Goal: Task Accomplishment & Management: Complete application form

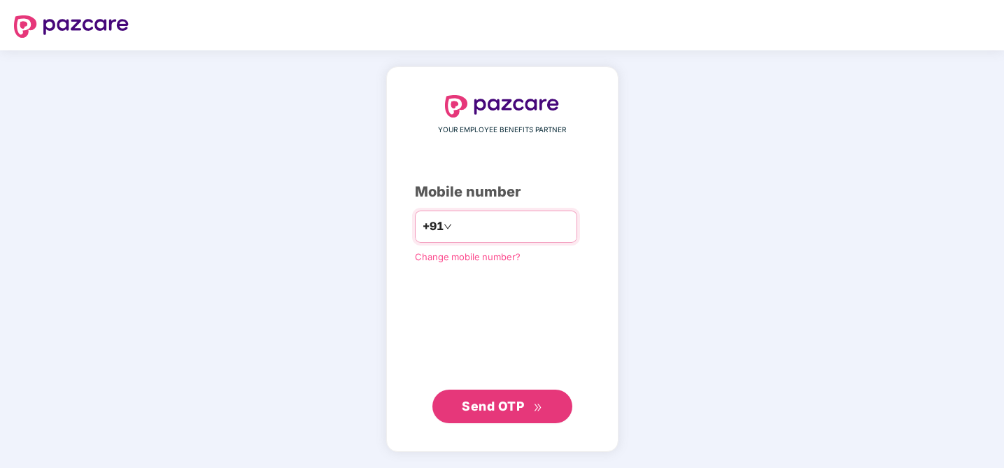
click at [484, 216] on input "number" at bounding box center [512, 227] width 115 height 22
type input "**********"
click at [510, 417] on button "Send OTP" at bounding box center [502, 407] width 140 height 34
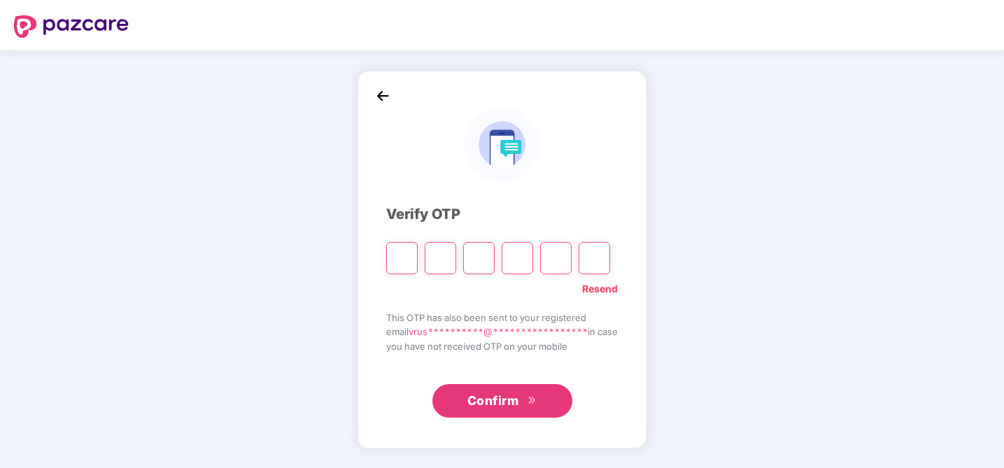
type input "*"
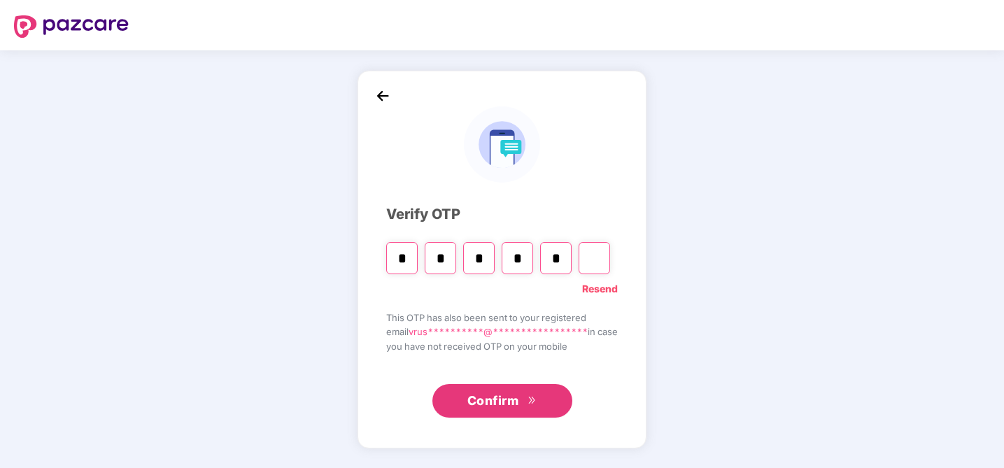
type input "*"
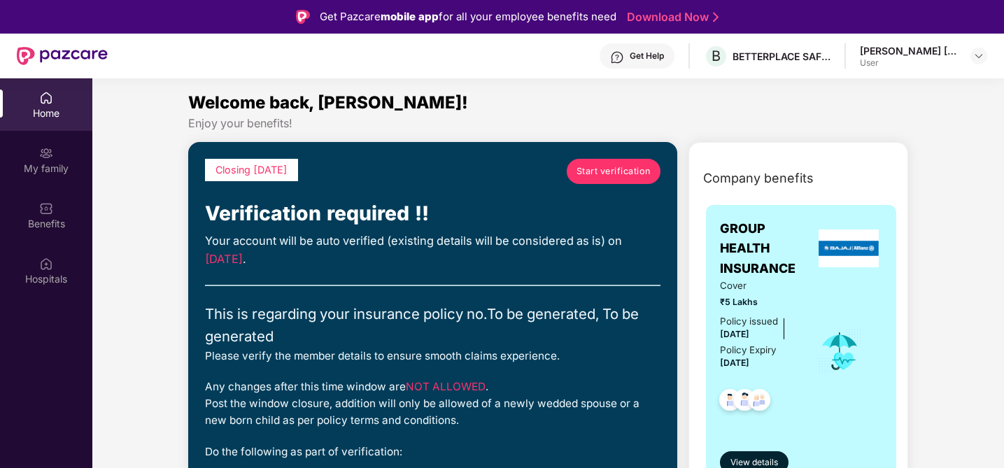
click at [620, 175] on span "Start verification" at bounding box center [614, 171] width 74 height 14
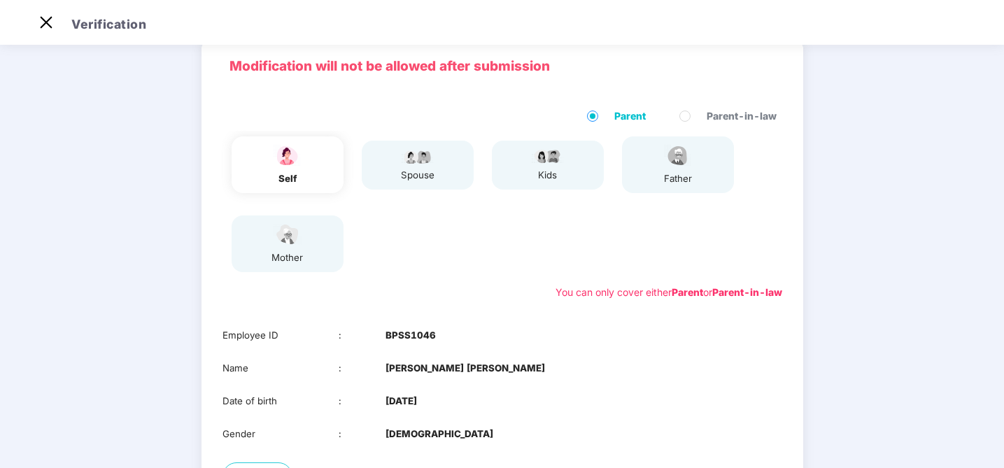
scroll to position [71, 0]
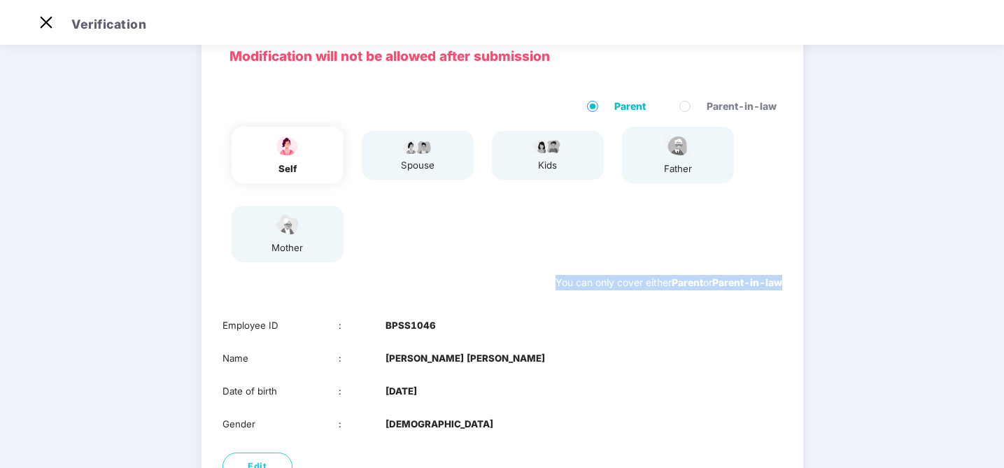
drag, startPoint x: 545, startPoint y: 275, endPoint x: 815, endPoint y: 275, distance: 270.1
click at [816, 275] on div "01 Verify members 02 Review members 03 Submit Modification will not be allowed …" at bounding box center [502, 289] width 969 height 623
click at [787, 293] on div "Parent Parent-in-law self spouse kids father mother You can only cover either P…" at bounding box center [503, 195] width 602 height 220
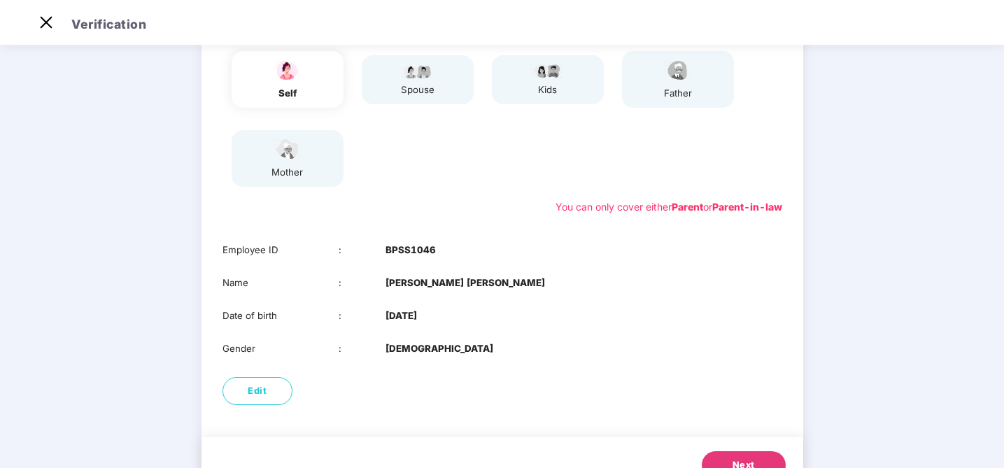
scroll to position [167, 0]
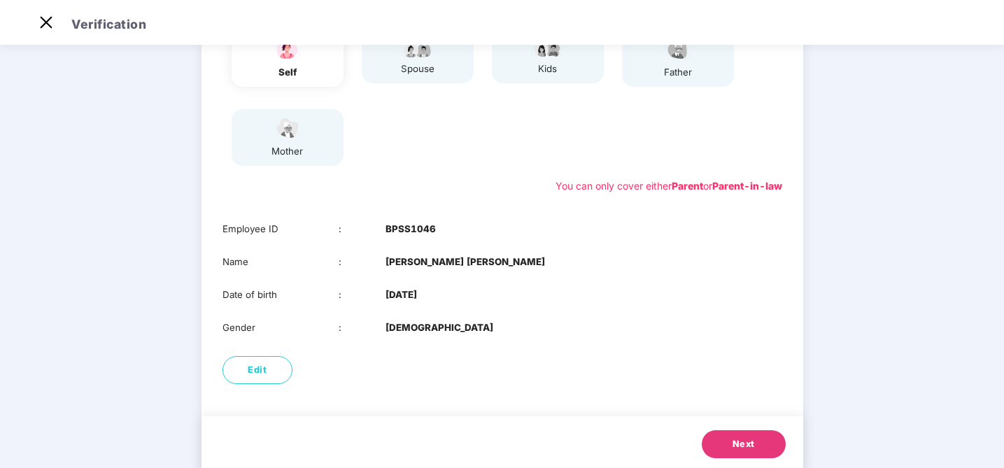
click at [745, 442] on span "Next" at bounding box center [744, 444] width 22 height 14
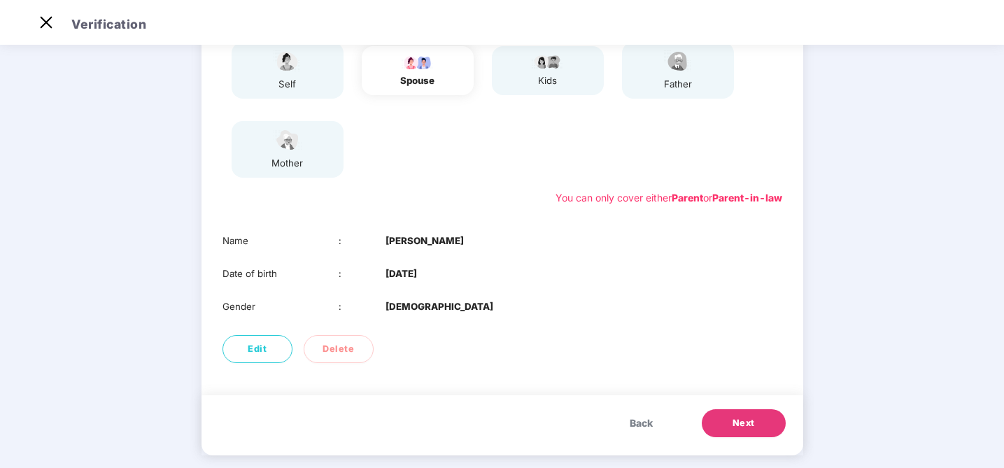
scroll to position [159, 0]
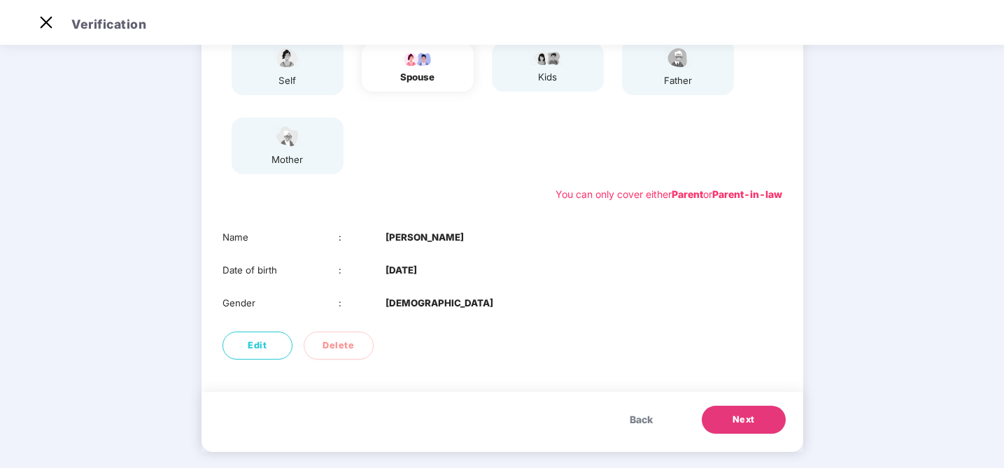
click at [422, 300] on div "Gender : MALE" at bounding box center [503, 303] width 560 height 15
drag, startPoint x: 422, startPoint y: 300, endPoint x: 429, endPoint y: 215, distance: 85.0
click at [429, 215] on div "Modification will not be allowed after submission Parent Parent-in-law self spo…" at bounding box center [503, 154] width 602 height 426
click at [504, 249] on div "Name : Umesh Pawar Date of birth : 16 July 1993 Gender : MALE" at bounding box center [503, 270] width 602 height 108
click at [754, 418] on button "Next" at bounding box center [744, 420] width 84 height 28
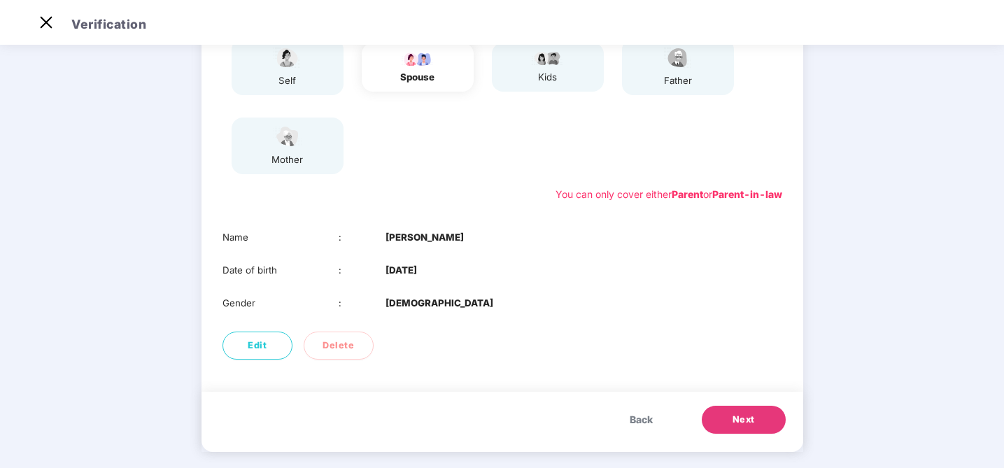
scroll to position [91, 0]
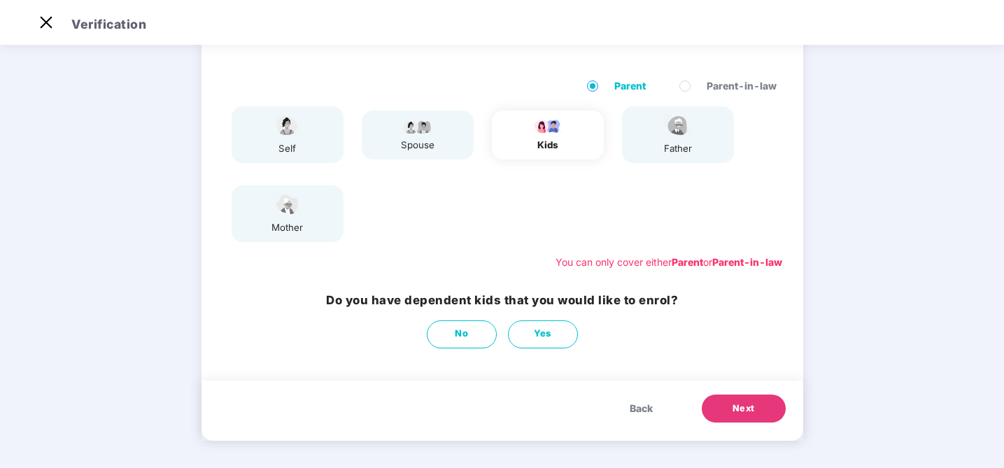
click at [726, 405] on button "Next" at bounding box center [744, 409] width 84 height 28
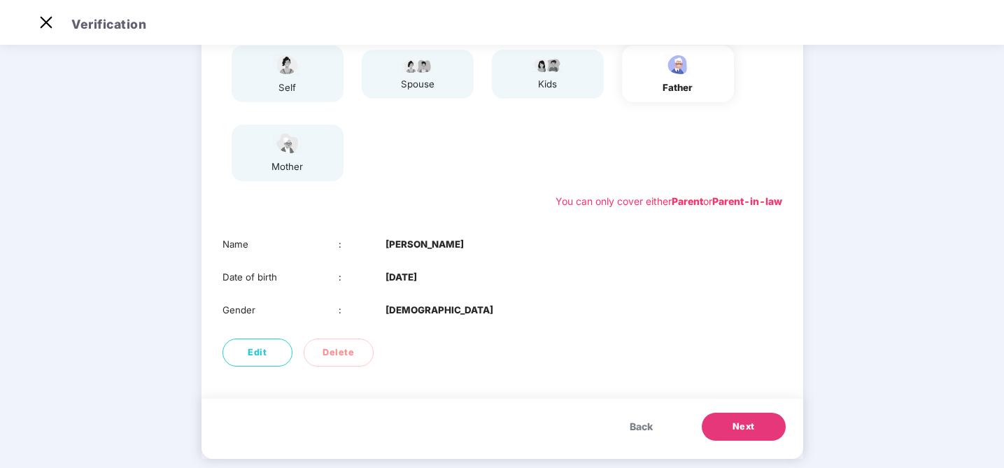
scroll to position [153, 0]
click at [389, 241] on b "Digambar Muley" at bounding box center [425, 243] width 78 height 15
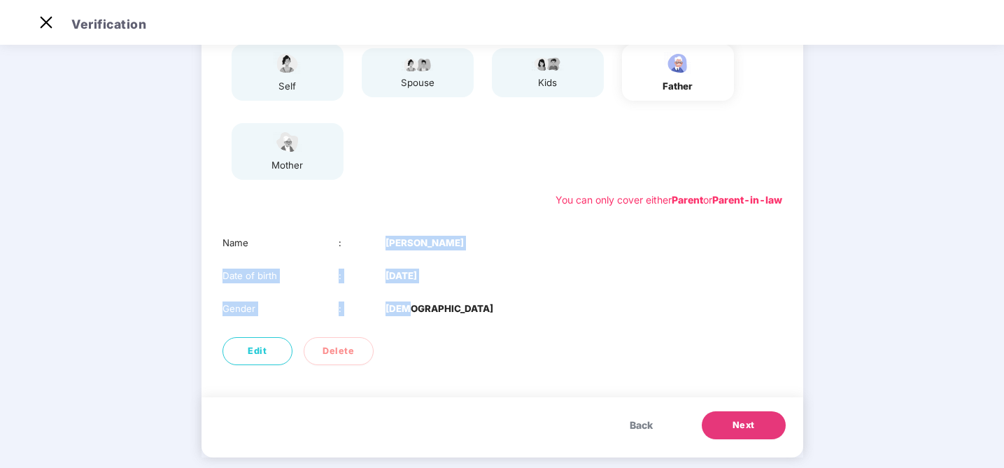
drag, startPoint x: 389, startPoint y: 241, endPoint x: 466, endPoint y: 316, distance: 106.9
click at [466, 316] on div "Name : Digambar Muley Date of birth : 01 Jan 1963 Gender : MALE" at bounding box center [503, 276] width 602 height 108
click at [466, 316] on div "Gender : MALE" at bounding box center [503, 309] width 560 height 15
click at [738, 423] on span "Next" at bounding box center [744, 425] width 22 height 14
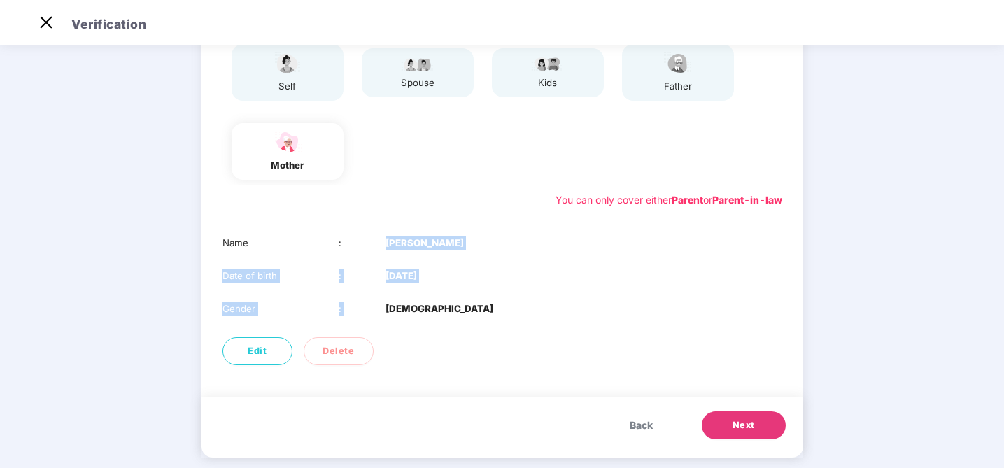
drag, startPoint x: 384, startPoint y: 245, endPoint x: 443, endPoint y: 302, distance: 82.7
click at [443, 302] on div "Name : Nirmala Muley Date of birth : 10 July 1967 Gender : FEMALE" at bounding box center [503, 276] width 602 height 108
click at [443, 302] on div "Gender : FEMALE" at bounding box center [503, 309] width 560 height 15
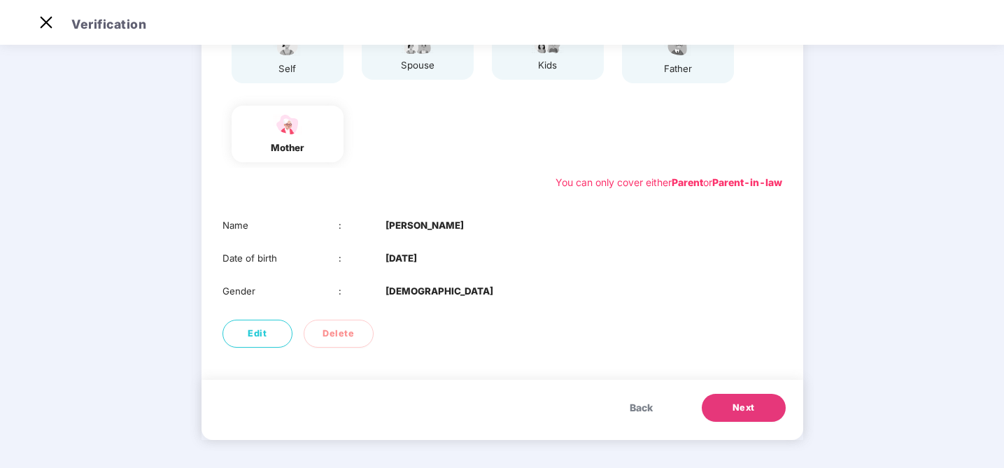
click at [740, 407] on span "Next" at bounding box center [744, 408] width 22 height 14
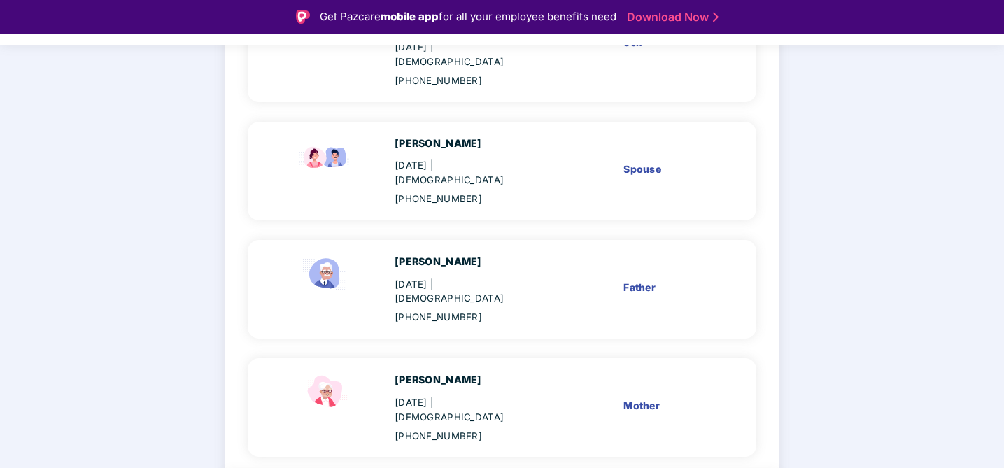
scroll to position [246, 0]
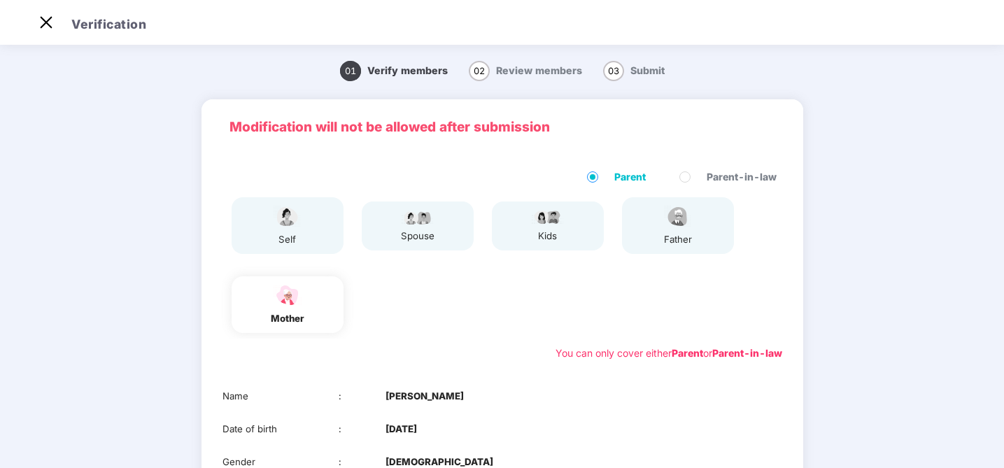
scroll to position [171, 0]
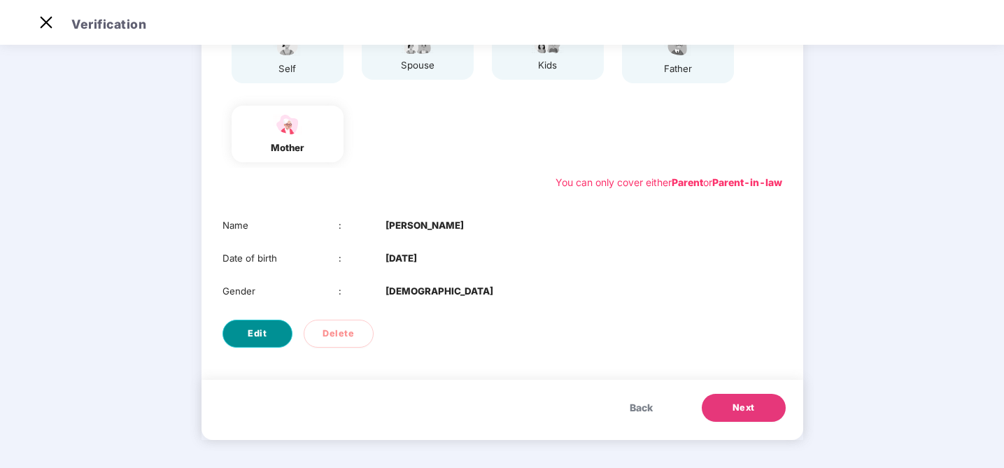
click at [256, 335] on span "Edit" at bounding box center [257, 334] width 19 height 14
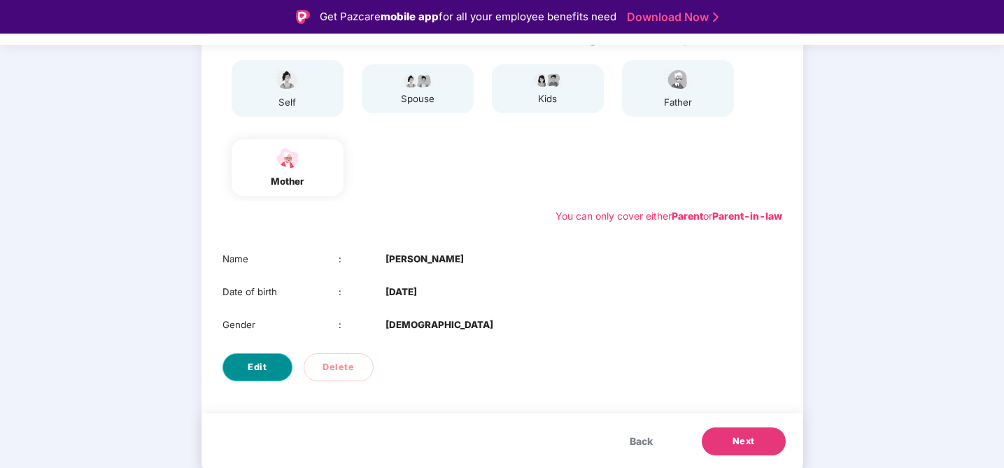
select select "******"
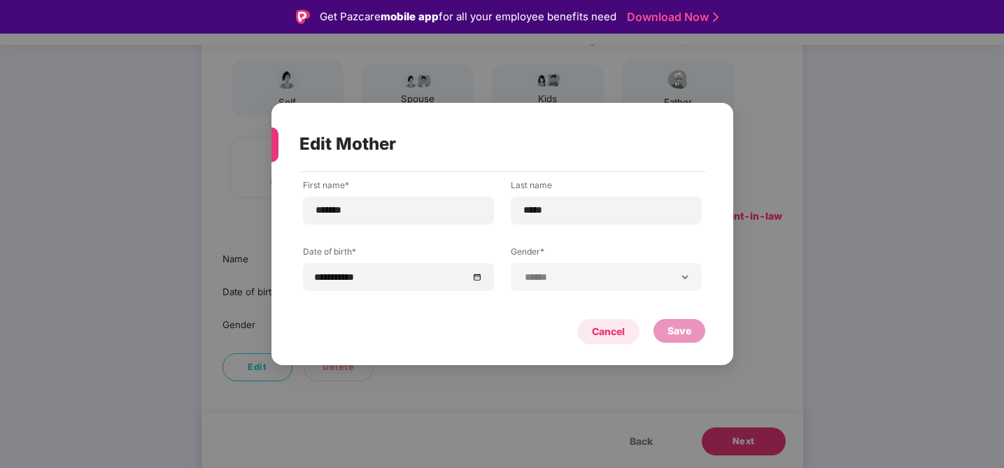
click at [616, 329] on div "Cancel" at bounding box center [608, 331] width 33 height 15
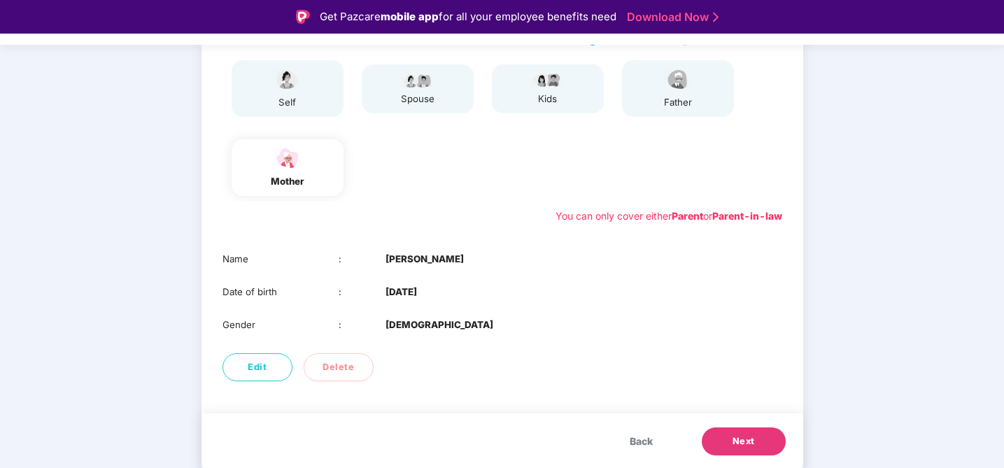
click at [748, 448] on span "Next" at bounding box center [744, 442] width 22 height 14
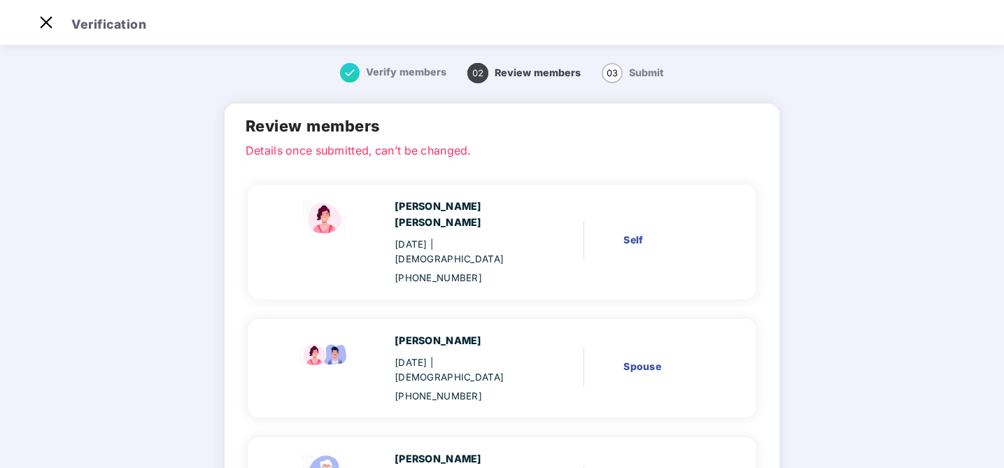
scroll to position [246, 0]
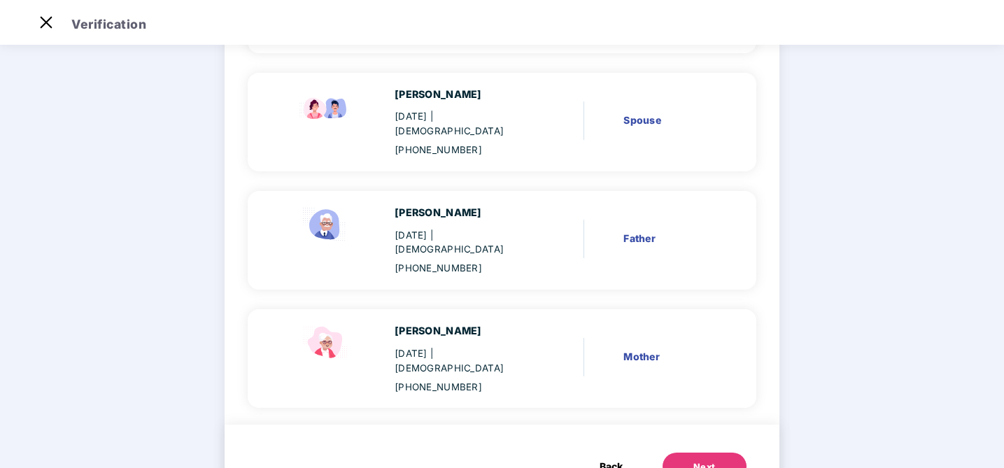
click at [694, 460] on div "Next" at bounding box center [705, 467] width 22 height 14
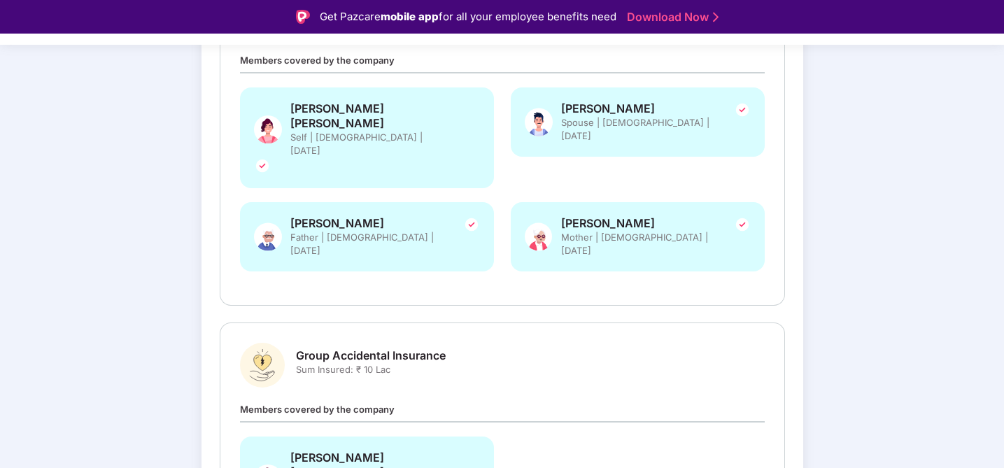
scroll to position [347, 0]
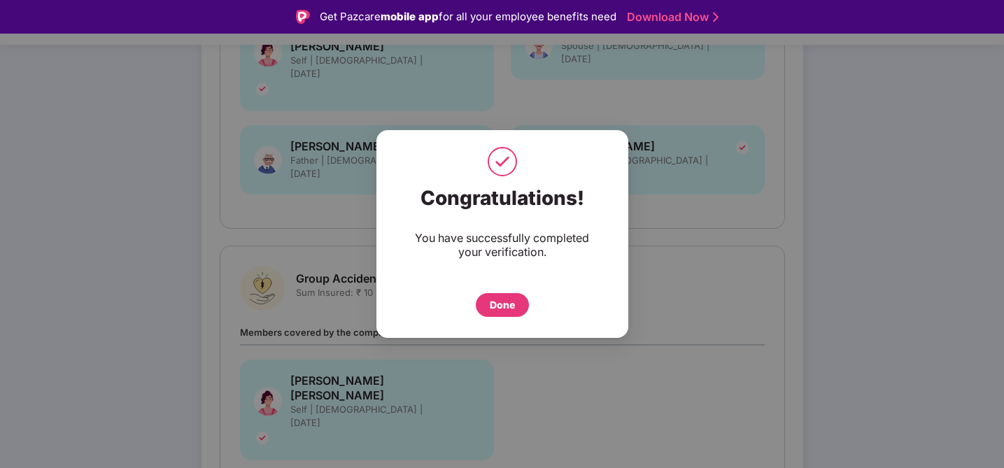
click at [506, 307] on div "Done" at bounding box center [502, 304] width 25 height 15
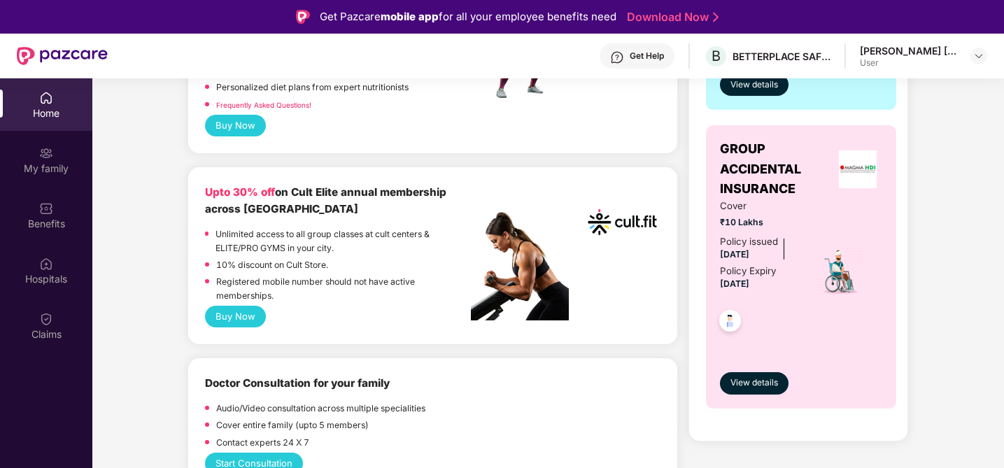
scroll to position [491, 0]
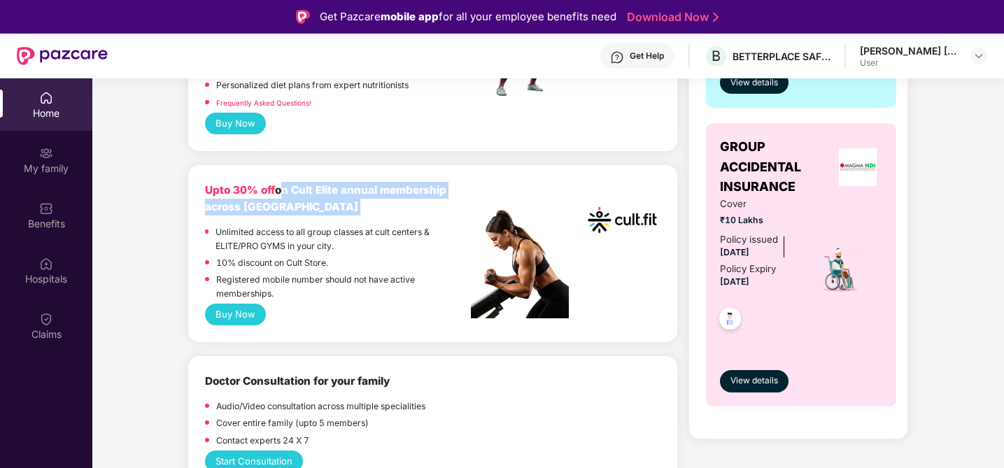
drag, startPoint x: 281, startPoint y: 188, endPoint x: 370, endPoint y: 221, distance: 94.8
click at [370, 221] on div "Upto 30% off on Cult Elite annual membership across India Unlimited access to a…" at bounding box center [337, 243] width 265 height 122
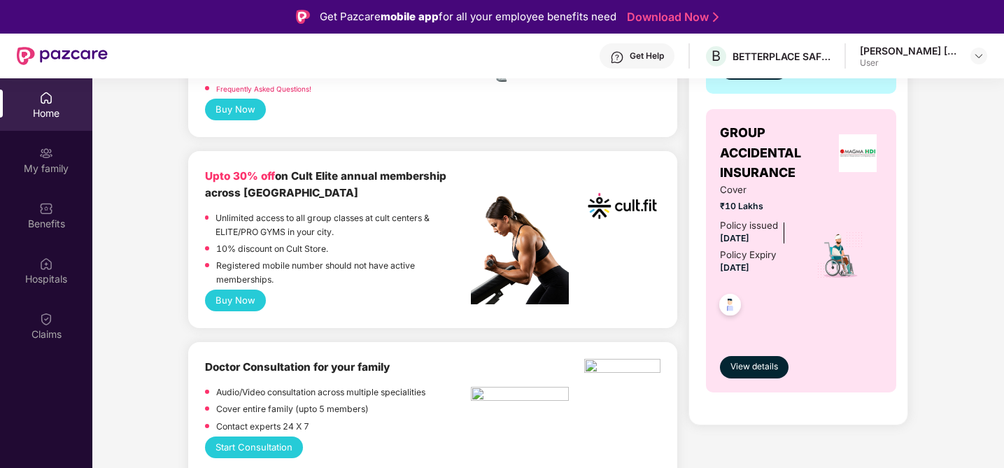
scroll to position [516, 0]
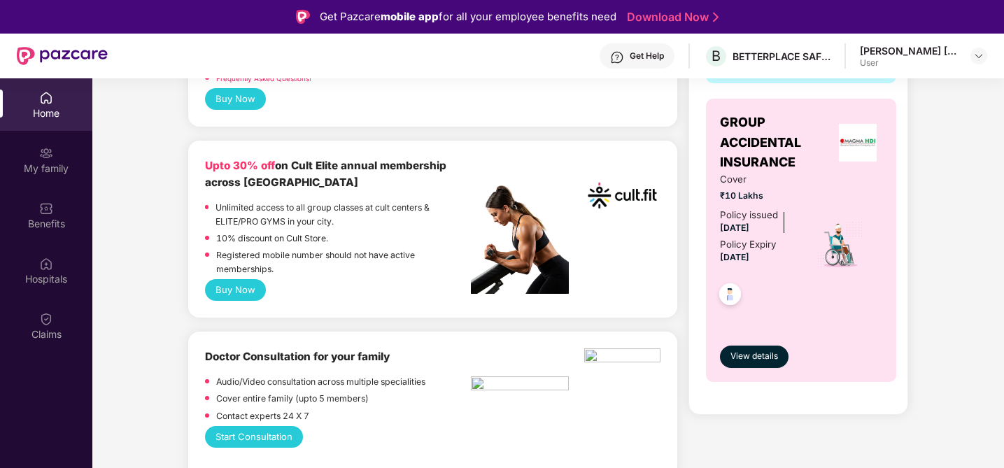
click at [346, 271] on p "Registered mobile number should not have active memberships." at bounding box center [343, 261] width 255 height 27
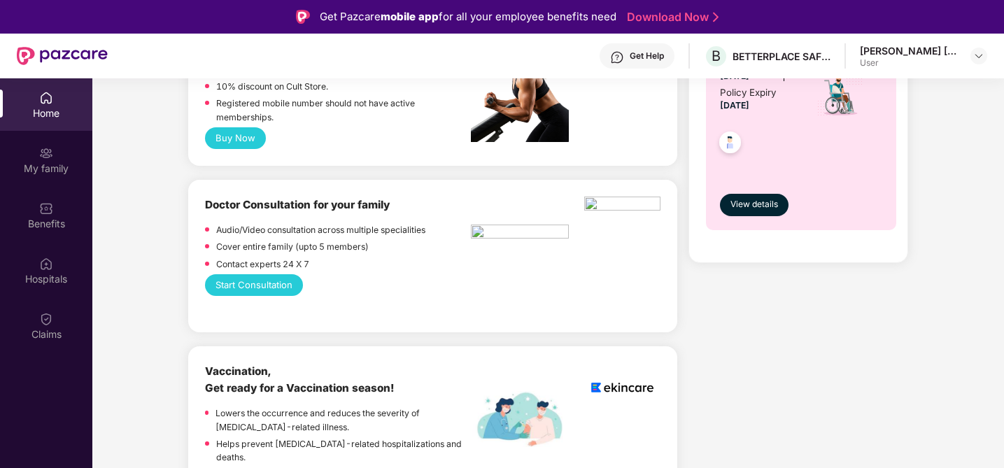
scroll to position [669, 0]
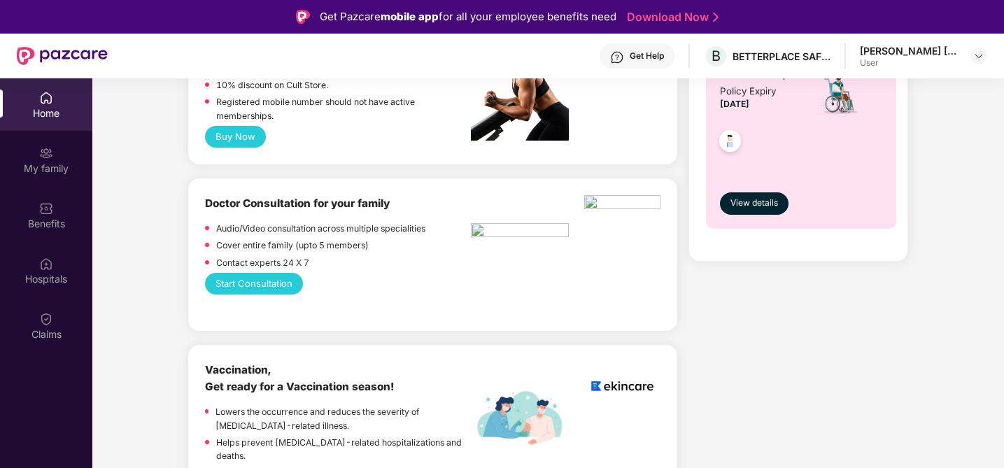
click at [343, 259] on div "Contact experts 24 X 7" at bounding box center [337, 264] width 265 height 17
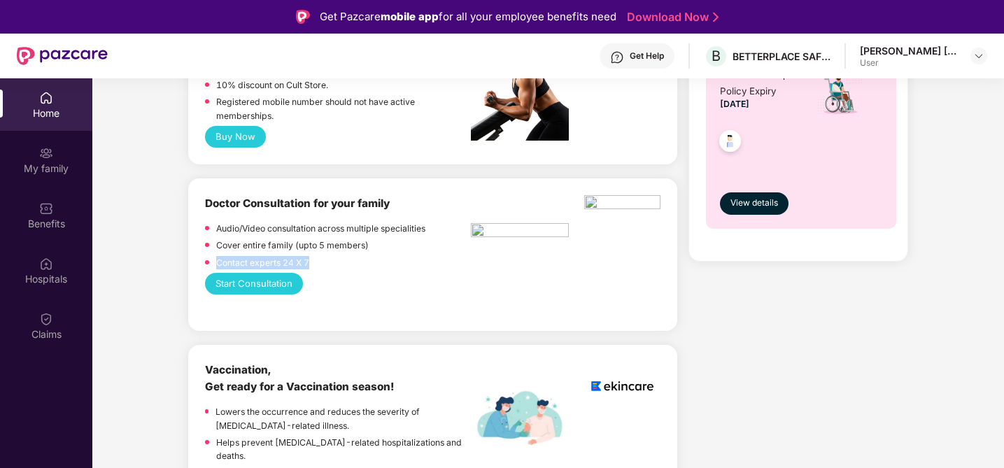
click at [343, 259] on div "Contact experts 24 X 7" at bounding box center [337, 264] width 265 height 17
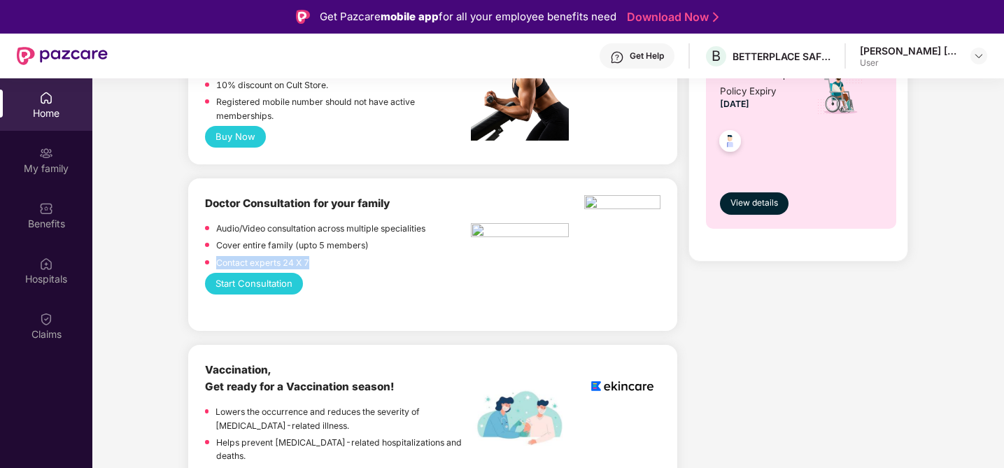
click at [343, 259] on div "Contact experts 24 X 7" at bounding box center [337, 264] width 265 height 17
click at [343, 256] on div "Contact experts 24 X 7" at bounding box center [337, 264] width 265 height 17
drag, startPoint x: 343, startPoint y: 256, endPoint x: 343, endPoint y: 222, distance: 34.3
click at [343, 222] on div "Audio/Video consultation across multiple specialities Cover entire family (upto…" at bounding box center [337, 247] width 265 height 51
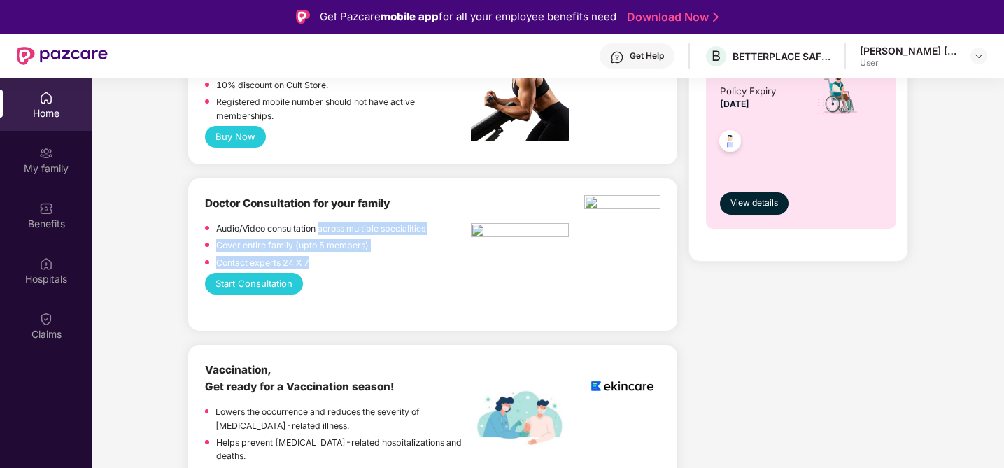
click at [343, 222] on p "Audio/Video consultation across multiple specialities" at bounding box center [320, 228] width 209 height 13
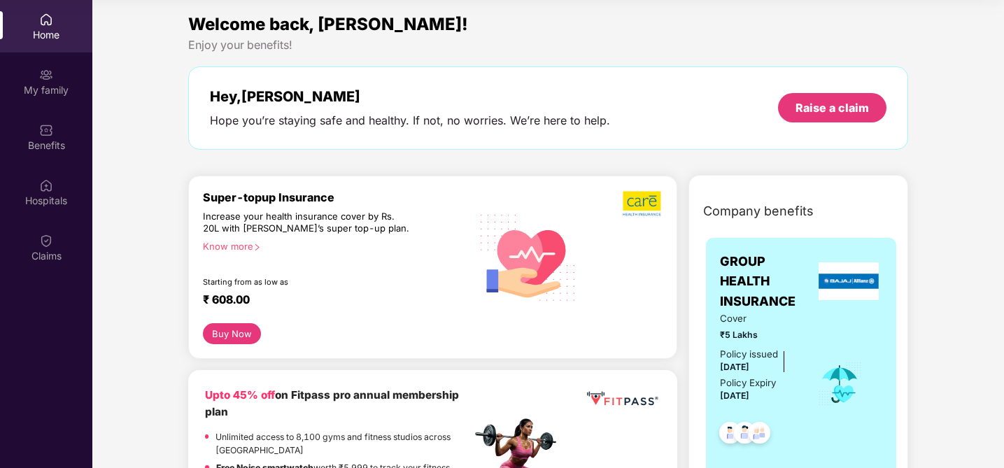
scroll to position [0, 0]
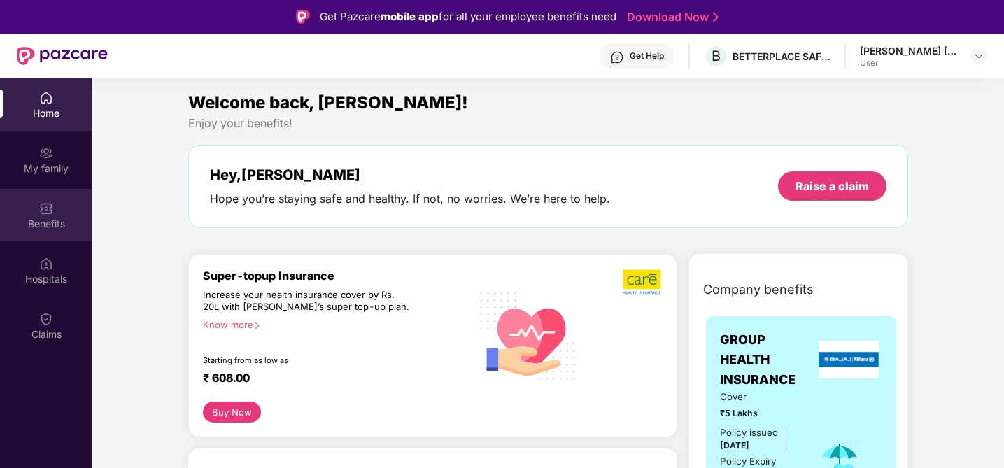
click at [43, 200] on div at bounding box center [46, 207] width 14 height 14
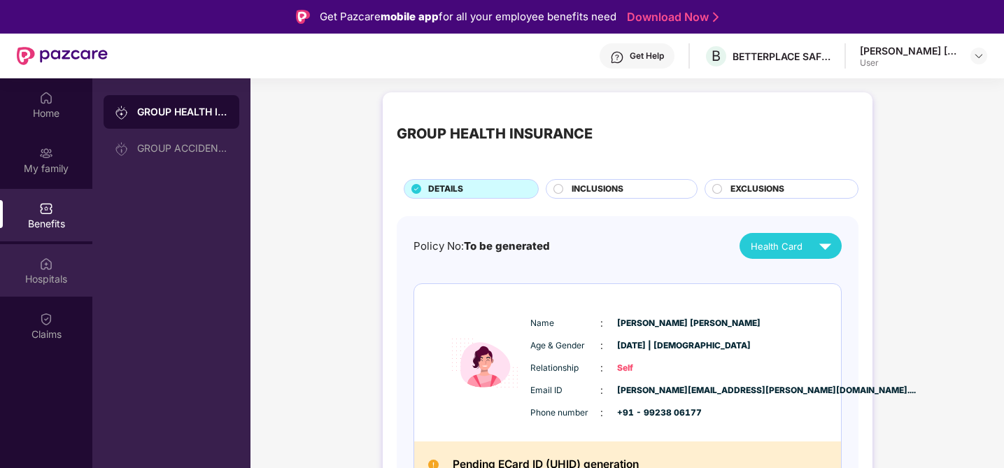
click at [40, 254] on div "Hospitals" at bounding box center [46, 270] width 92 height 52
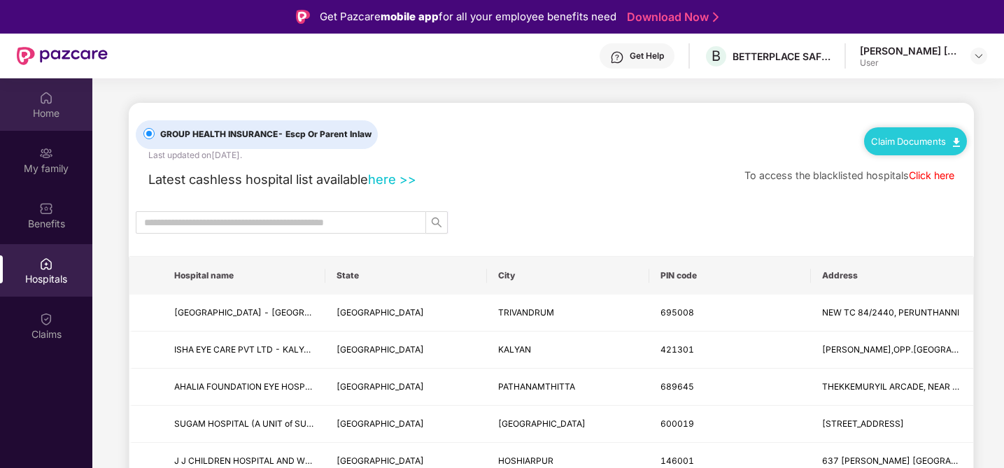
click at [38, 101] on div "Home" at bounding box center [46, 104] width 92 height 52
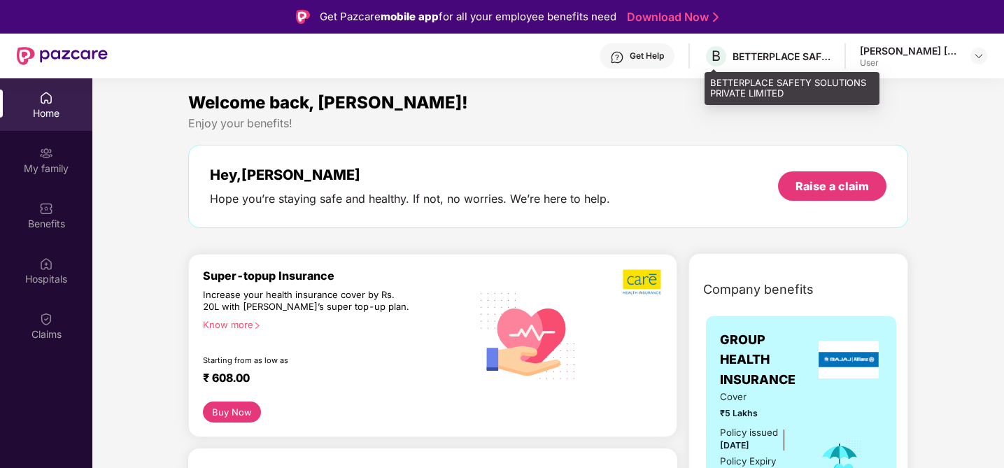
click at [772, 58] on div "BETTERPLACE SAFETY SOLUTIONS PRIVATE LIMITED" at bounding box center [782, 56] width 98 height 13
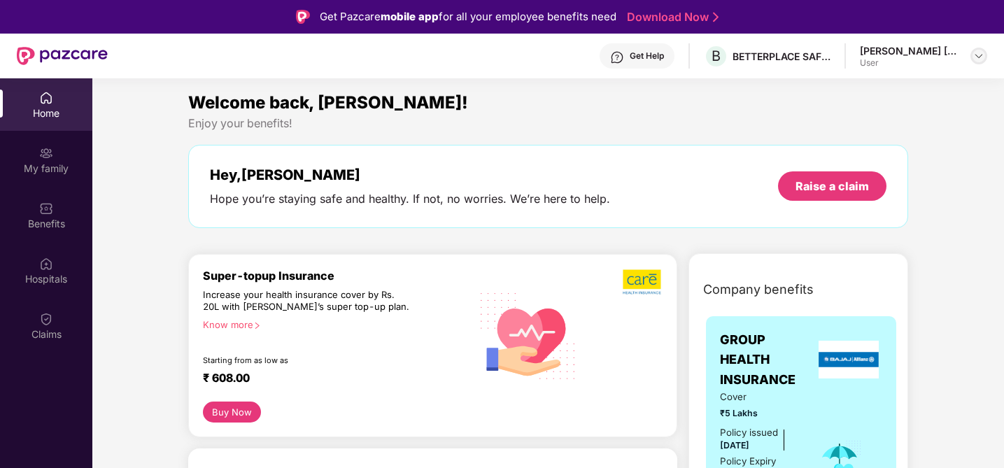
click at [983, 60] on img at bounding box center [978, 55] width 11 height 11
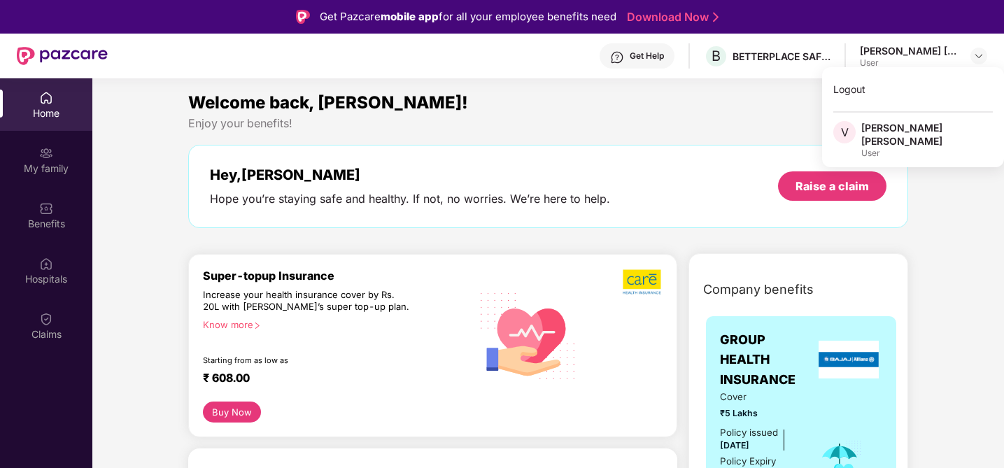
click at [865, 148] on div "User" at bounding box center [927, 153] width 132 height 11
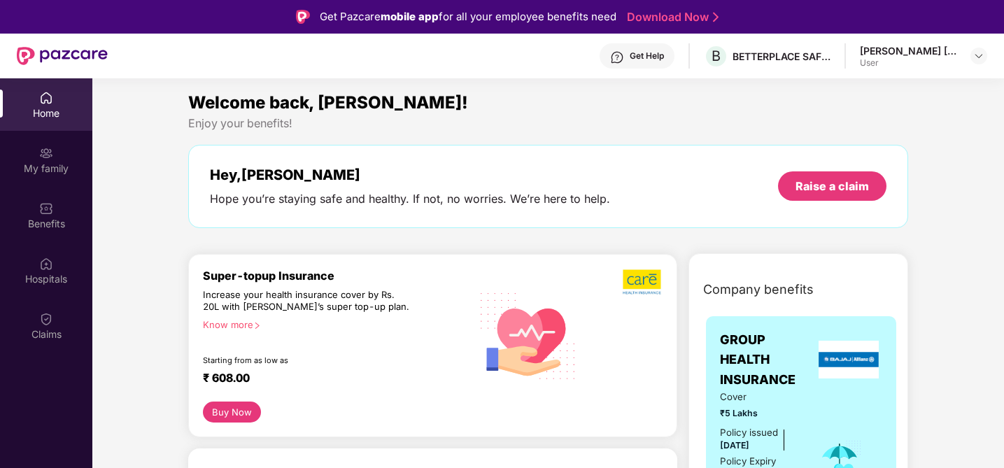
click at [865, 134] on div "Welcome back, [PERSON_NAME]! Enjoy your benefits! Hey, [PERSON_NAME] Hope you’r…" at bounding box center [548, 166] width 731 height 153
click at [827, 181] on div "Raise a claim" at bounding box center [832, 185] width 73 height 15
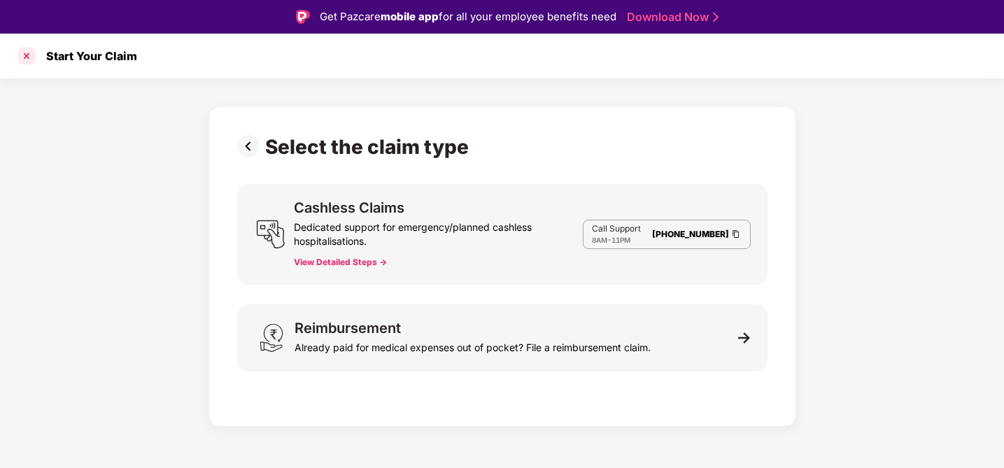
click at [27, 57] on div at bounding box center [26, 56] width 22 height 22
